Goal: Find contact information: Find contact information

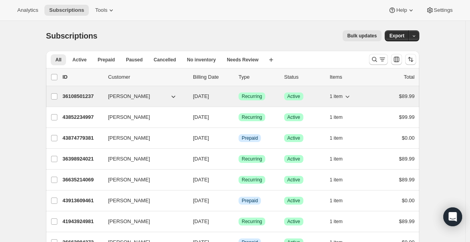
click at [75, 98] on p "36108501237" at bounding box center [82, 96] width 39 height 8
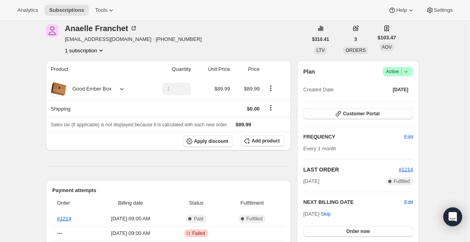
scroll to position [33, 0]
drag, startPoint x: 67, startPoint y: 38, endPoint x: 133, endPoint y: 42, distance: 66.6
click at [133, 42] on span "[EMAIL_ADDRESS][DOMAIN_NAME] · [PHONE_NUMBER]" at bounding box center [133, 39] width 137 height 8
copy span "[EMAIL_ADDRESS][DOMAIN_NAME]"
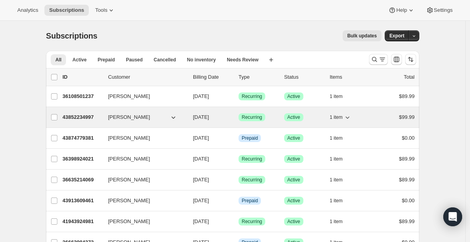
click at [86, 118] on p "43852234997" at bounding box center [82, 117] width 39 height 8
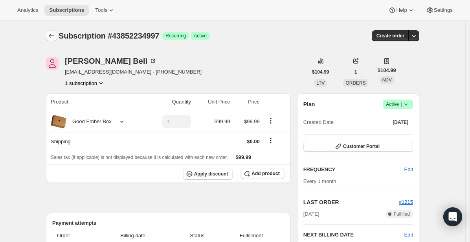
click at [53, 35] on icon "Subscriptions" at bounding box center [52, 36] width 8 height 8
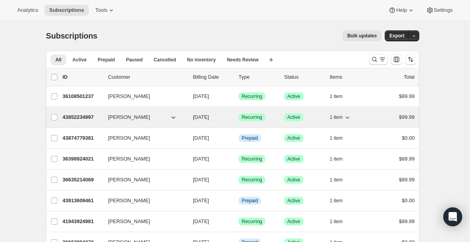
click at [90, 116] on p "43852234997" at bounding box center [82, 117] width 39 height 8
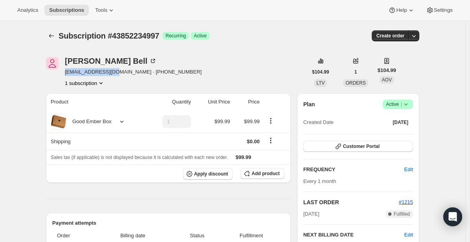
drag, startPoint x: 67, startPoint y: 72, endPoint x: 116, endPoint y: 74, distance: 49.2
click at [116, 74] on span "seeniatv@gmail.com · +17788634256" at bounding box center [133, 72] width 137 height 8
copy span "seeniatv@gmail.com"
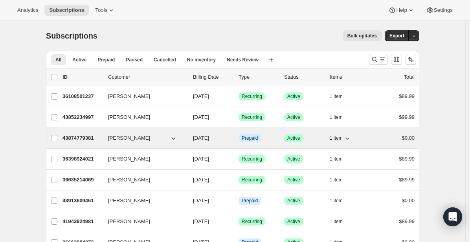
click at [86, 138] on p "43874779381" at bounding box center [82, 138] width 39 height 8
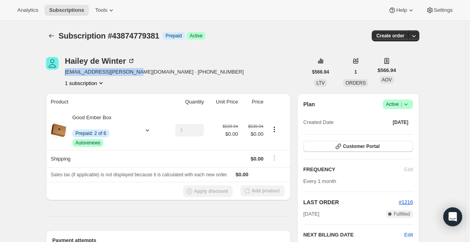
drag, startPoint x: 67, startPoint y: 70, endPoint x: 131, endPoint y: 73, distance: 64.2
click at [131, 73] on span "hailey.dewinter@gmail.com · +14038948574" at bounding box center [154, 72] width 179 height 8
copy span "hailey.dewinter@gmail.com"
click at [53, 31] on button "Subscriptions" at bounding box center [51, 35] width 11 height 11
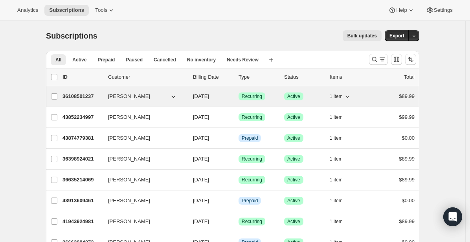
click at [87, 94] on p "36108501237" at bounding box center [82, 96] width 39 height 8
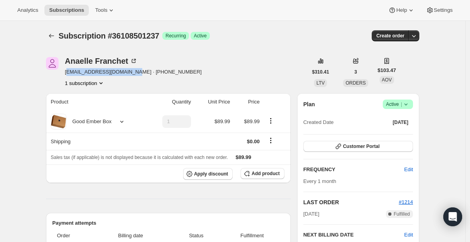
drag, startPoint x: 68, startPoint y: 72, endPoint x: 133, endPoint y: 73, distance: 64.1
click at [133, 73] on span "[EMAIL_ADDRESS][DOMAIN_NAME] · [PHONE_NUMBER]" at bounding box center [133, 72] width 137 height 8
drag, startPoint x: 133, startPoint y: 73, endPoint x: 66, endPoint y: 73, distance: 66.5
click at [66, 73] on div "Anaelle Franchet anaellefranchet@gmail.com · +15148277437 1 subscription" at bounding box center [177, 72] width 262 height 30
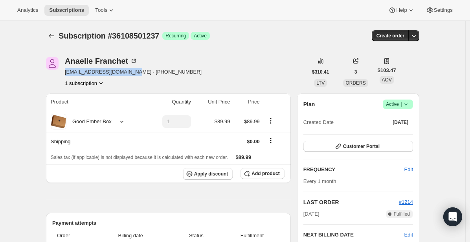
copy span "[EMAIL_ADDRESS][DOMAIN_NAME]"
